Goal: Contribute content: Add original content to the website for others to see

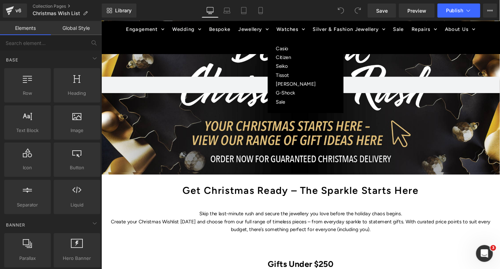
scroll to position [104, 0]
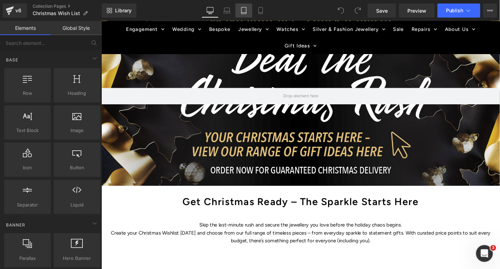
click at [246, 12] on icon at bounding box center [244, 10] width 7 height 7
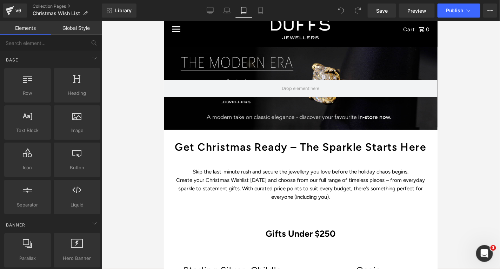
scroll to position [0, 0]
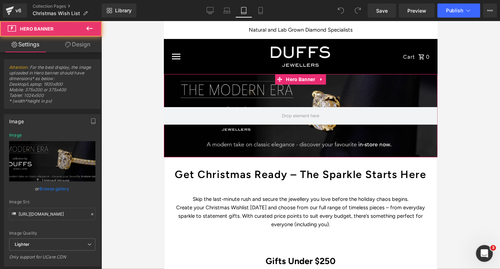
click at [248, 88] on div at bounding box center [301, 115] width 274 height 83
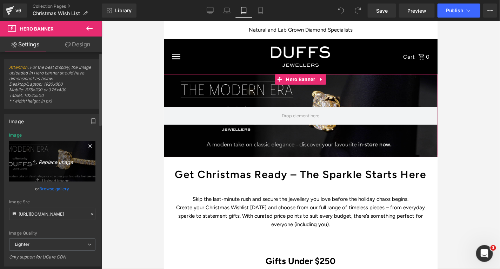
click at [52, 161] on icon "Replace Image" at bounding box center [52, 161] width 56 height 9
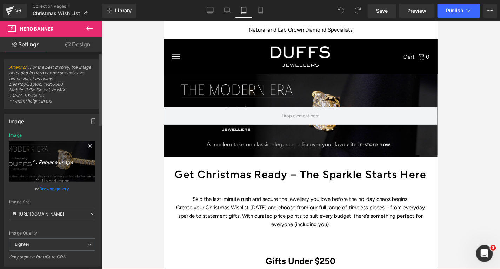
type input "C:\fakepath\Christmas wishlist 1800 x 920.jpg"
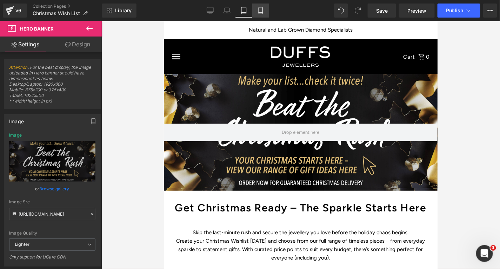
click at [261, 13] on icon at bounding box center [260, 10] width 7 height 7
type input "[URL][DOMAIN_NAME]"
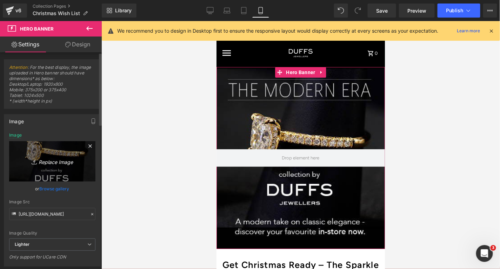
click at [46, 164] on icon "Replace Image" at bounding box center [52, 161] width 56 height 9
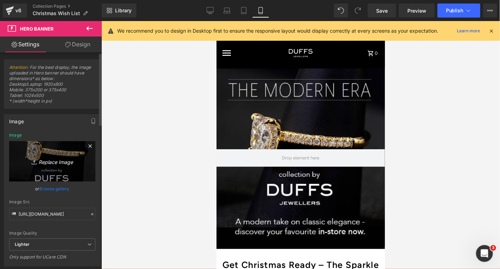
type input "C:\fakepath\Christmas wishlist 1800 x 920.jpg"
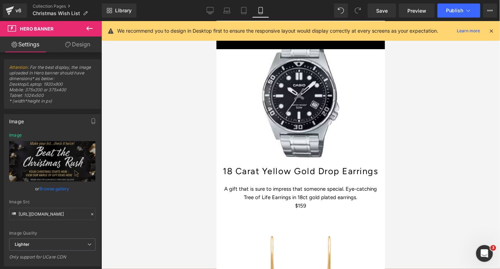
scroll to position [466, 0]
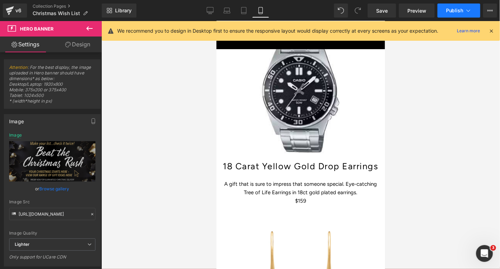
click at [461, 11] on span "Publish" at bounding box center [455, 11] width 18 height 6
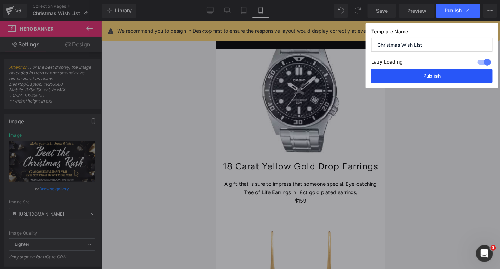
click at [444, 72] on button "Publish" at bounding box center [433, 76] width 122 height 14
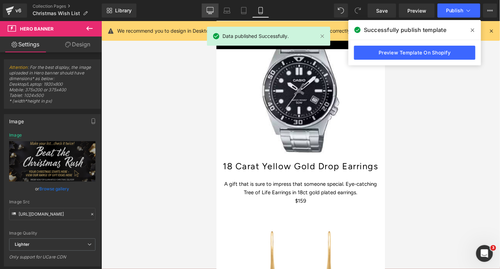
click at [204, 9] on link "Desktop" at bounding box center [210, 11] width 17 height 14
type input "[URL][DOMAIN_NAME]"
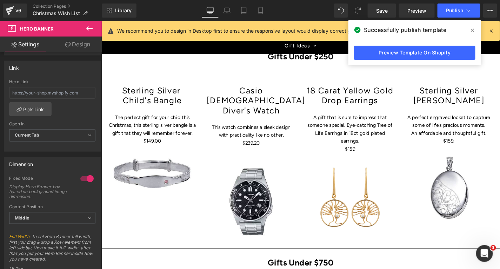
scroll to position [361, 0]
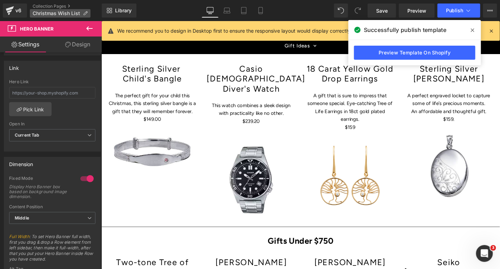
click at [64, 13] on span "Christmas Wish List" at bounding box center [56, 14] width 47 height 6
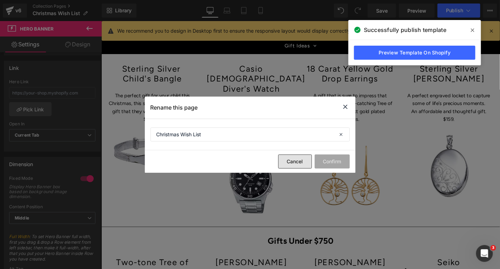
click at [289, 165] on button "Cancel" at bounding box center [295, 162] width 34 height 14
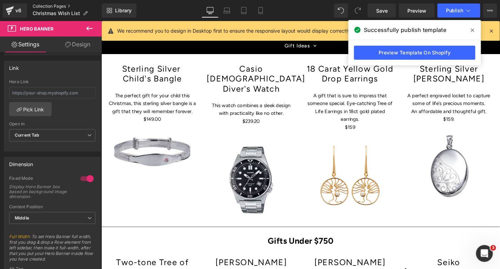
click at [54, 5] on link "Collection Pages" at bounding box center [67, 7] width 69 height 6
